Goal: Task Accomplishment & Management: Manage account settings

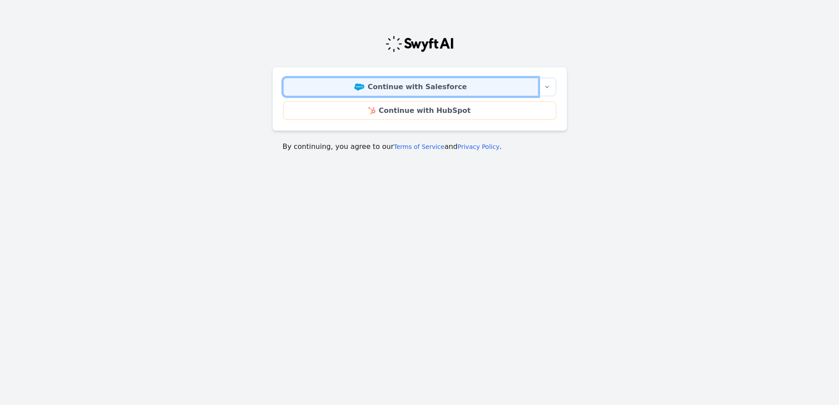
click at [407, 87] on link "Continue with Salesforce" at bounding box center [410, 87] width 255 height 18
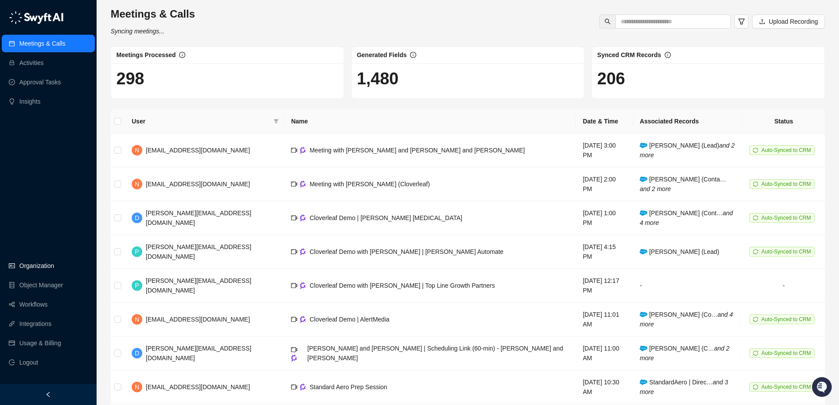
click at [36, 264] on link "Organization" at bounding box center [36, 266] width 35 height 18
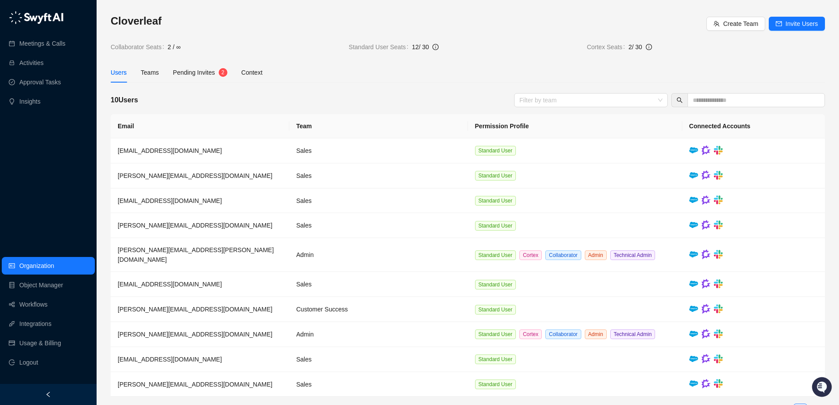
scroll to position [18, 0]
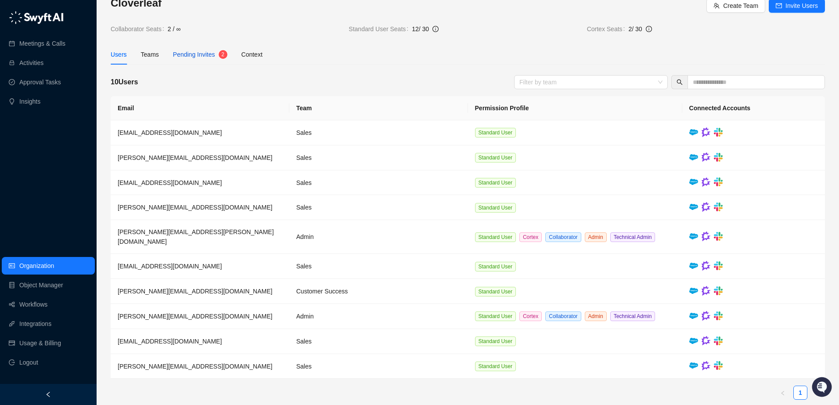
click at [204, 52] on span "Pending Invites" at bounding box center [194, 54] width 42 height 7
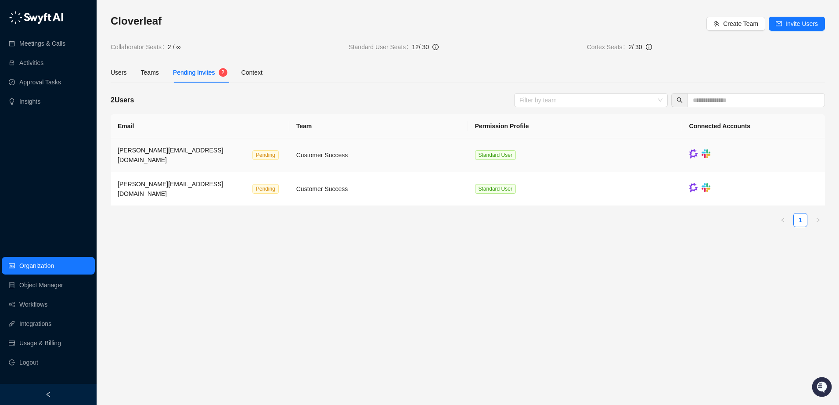
click at [230, 160] on td "melani@cloverleaf.me Pending" at bounding box center [200, 155] width 179 height 34
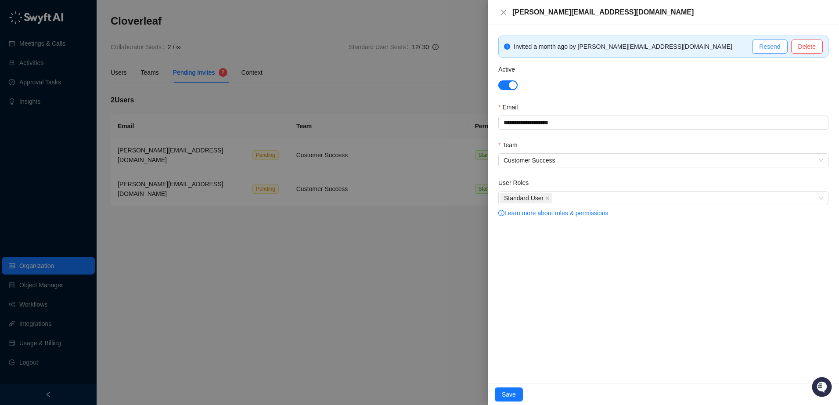
click at [769, 48] on span "Resend" at bounding box center [770, 47] width 21 height 10
drag, startPoint x: 505, startPoint y: 394, endPoint x: 504, endPoint y: 388, distance: 6.6
click at [505, 394] on span "Save" at bounding box center [509, 395] width 14 height 10
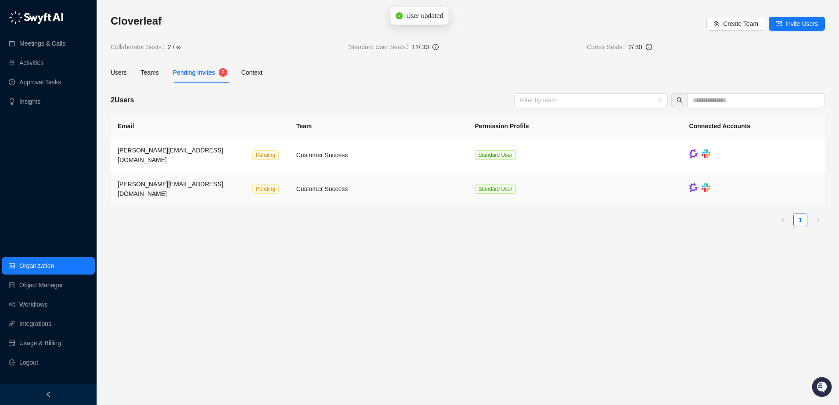
click at [260, 177] on td "mindy@cloverleaf.me Pending" at bounding box center [200, 189] width 179 height 34
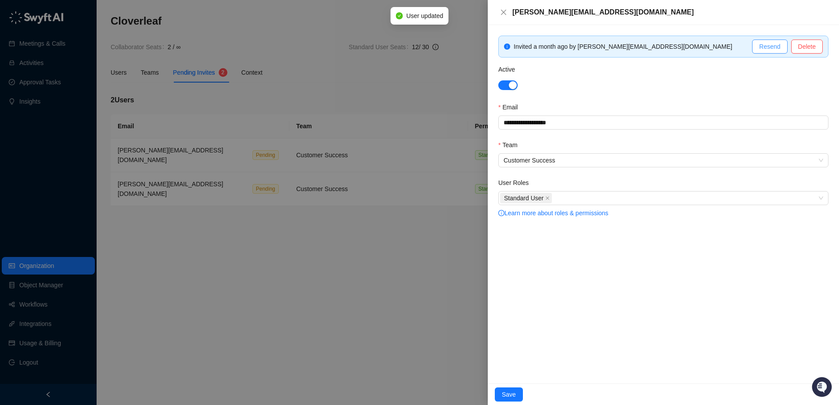
click at [766, 42] on span "Resend" at bounding box center [770, 47] width 21 height 10
click at [507, 391] on span "Save" at bounding box center [509, 395] width 14 height 10
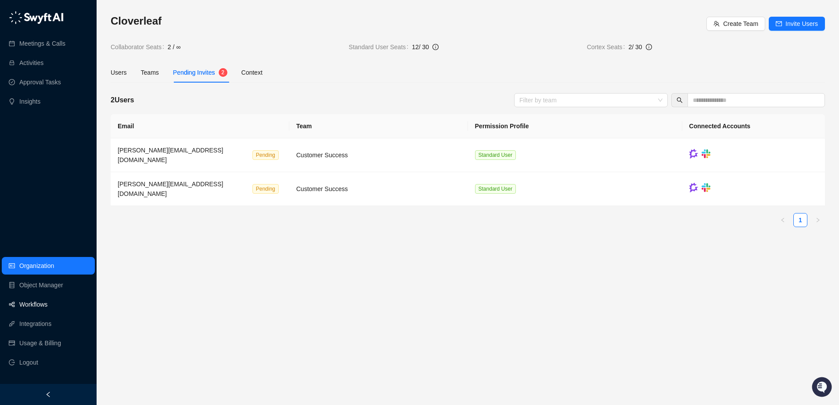
click at [24, 300] on link "Workflows" at bounding box center [33, 305] width 28 height 18
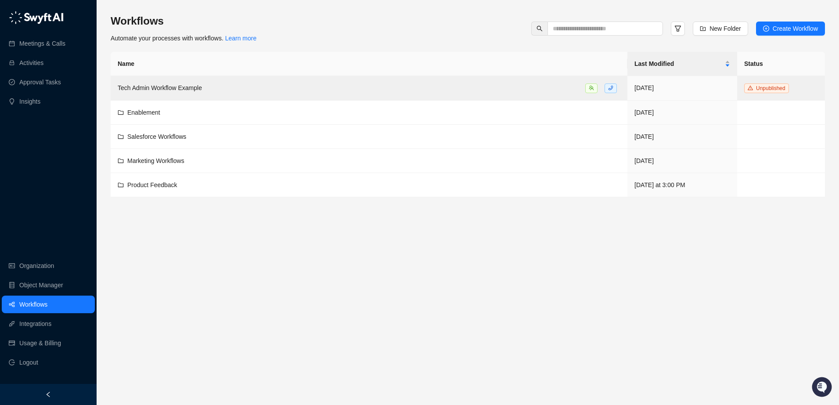
click at [299, 277] on main "Workflows Automate your processes with workflows. Learn more New Folder Create …" at bounding box center [468, 206] width 715 height 384
click at [160, 137] on span "Salesforce Workflows" at bounding box center [156, 136] width 59 height 7
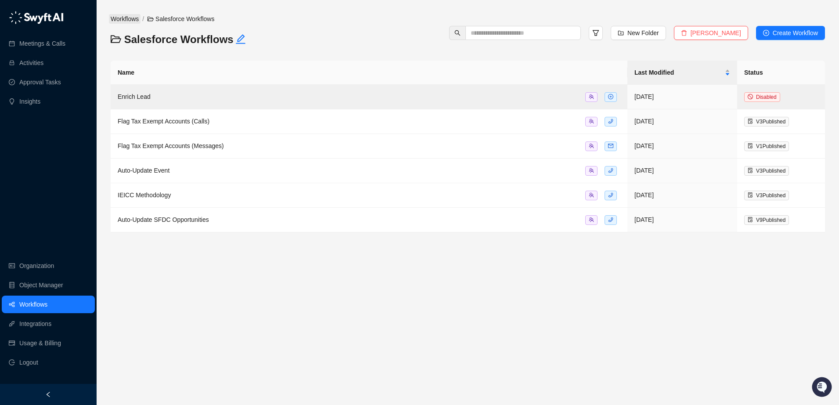
click at [124, 18] on link "Workflows" at bounding box center [125, 19] width 32 height 10
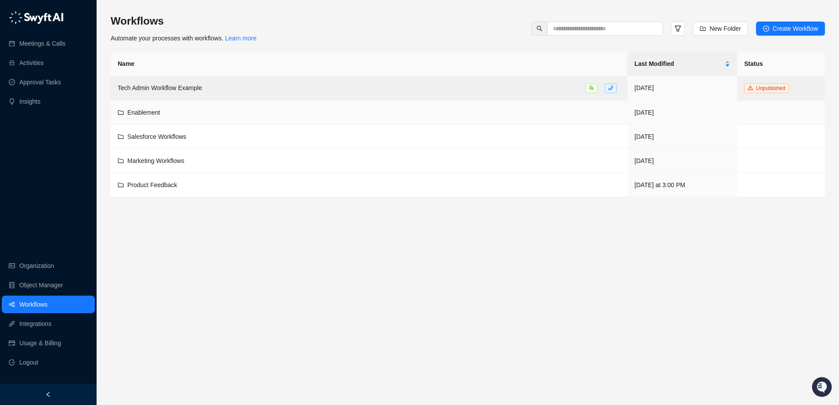
click at [140, 114] on span "Enablement" at bounding box center [143, 112] width 33 height 7
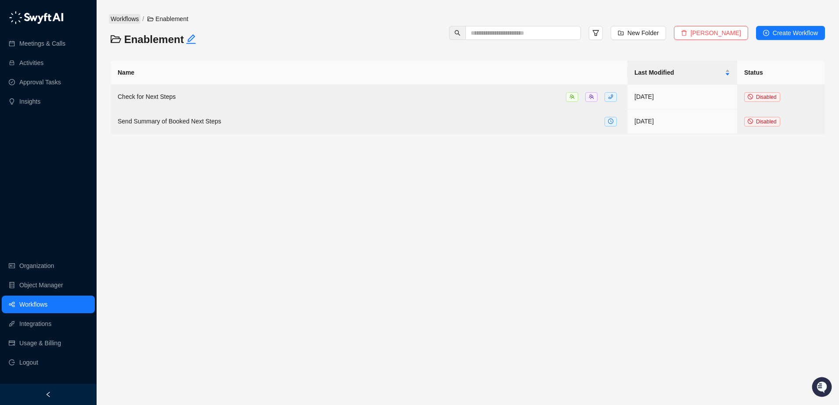
click at [127, 21] on link "Workflows" at bounding box center [125, 19] width 32 height 10
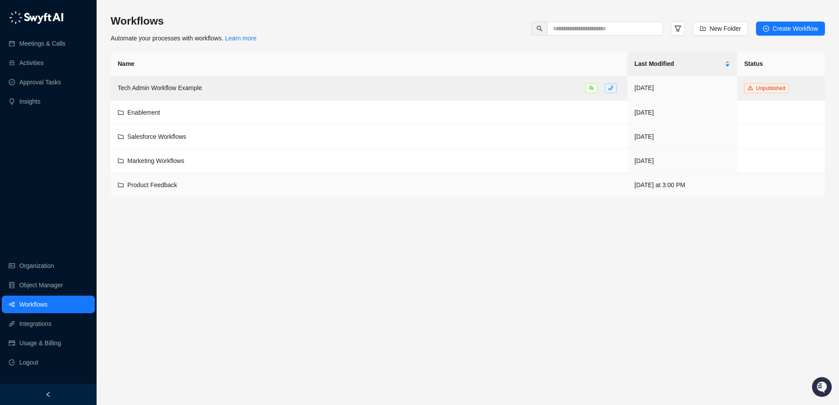
click at [152, 184] on span "Product Feedback" at bounding box center [152, 184] width 50 height 7
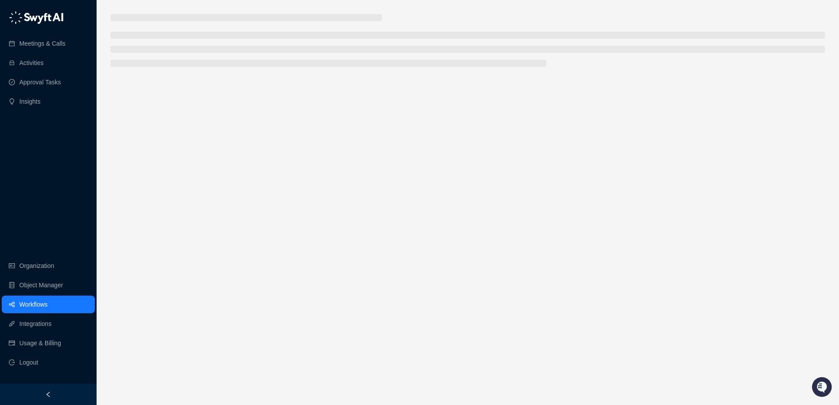
click at [38, 307] on link "Workflows" at bounding box center [33, 305] width 28 height 18
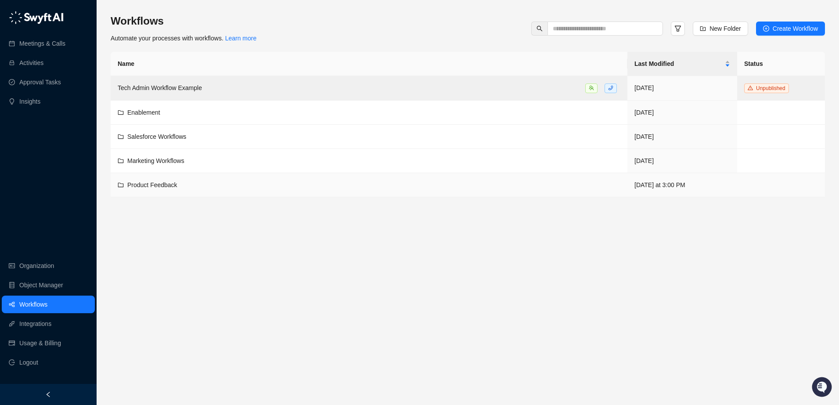
click at [149, 181] on span "Product Feedback" at bounding box center [152, 184] width 50 height 7
